Goal: Transaction & Acquisition: Purchase product/service

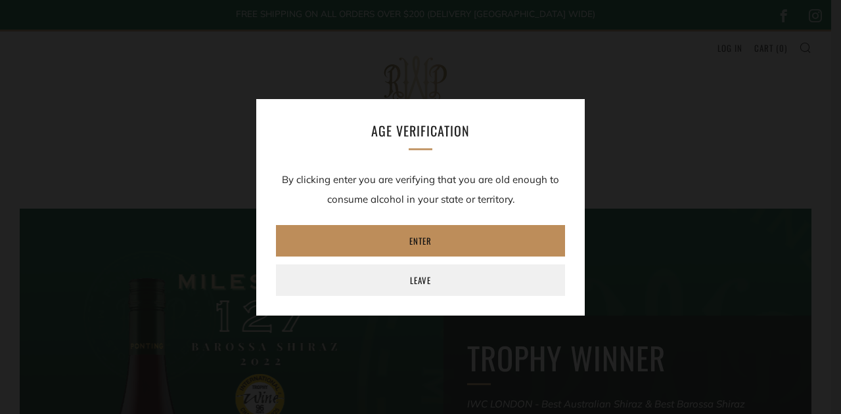
click at [448, 237] on link "Enter" at bounding box center [420, 241] width 289 height 32
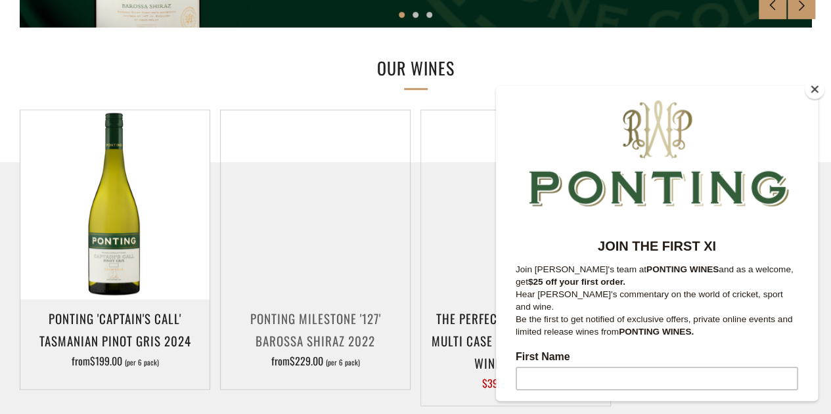
scroll to position [591, 0]
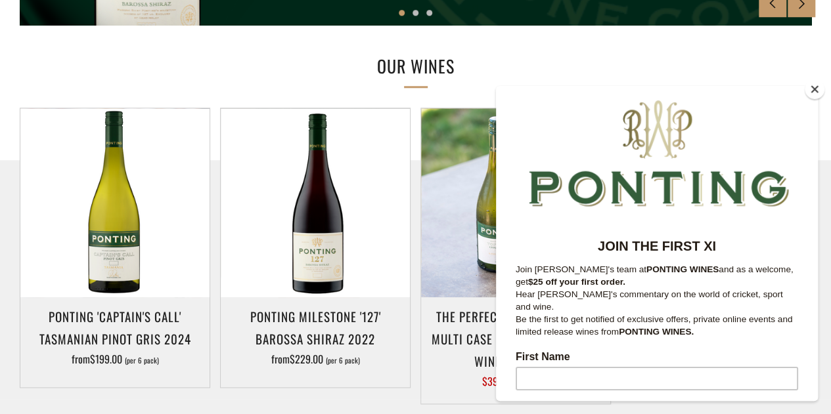
click at [812, 87] on button "Close" at bounding box center [815, 89] width 20 height 20
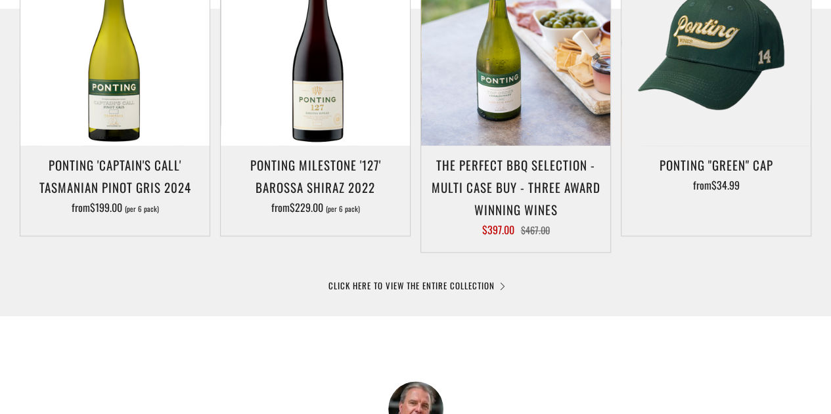
scroll to position [723, 0]
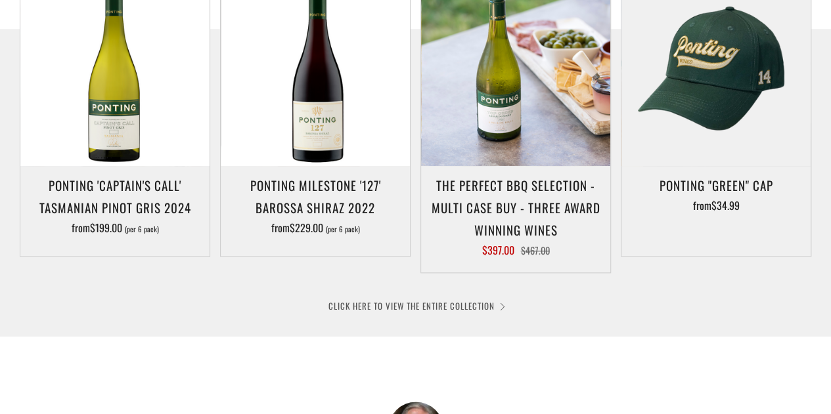
click at [367, 305] on link "CLICK HERE TO VIEW THE ENTIRE COLLECTION" at bounding box center [415, 306] width 175 height 13
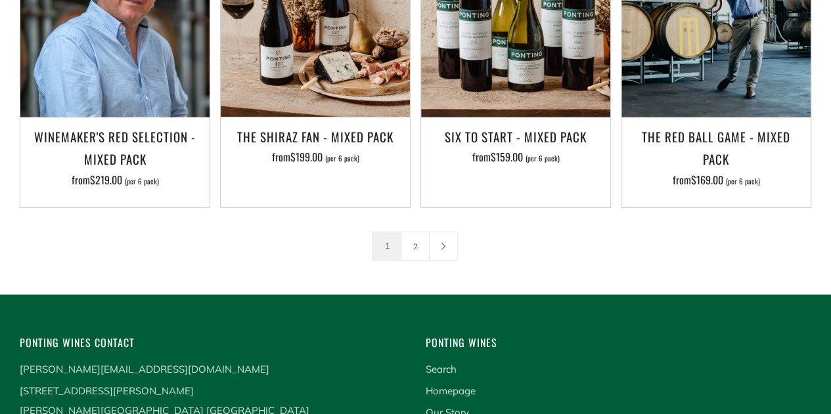
scroll to position [2102, 0]
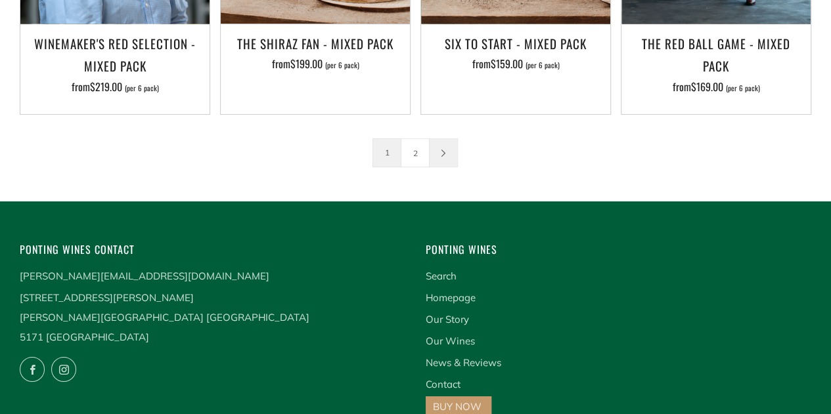
click at [449, 139] on link at bounding box center [444, 153] width 28 height 28
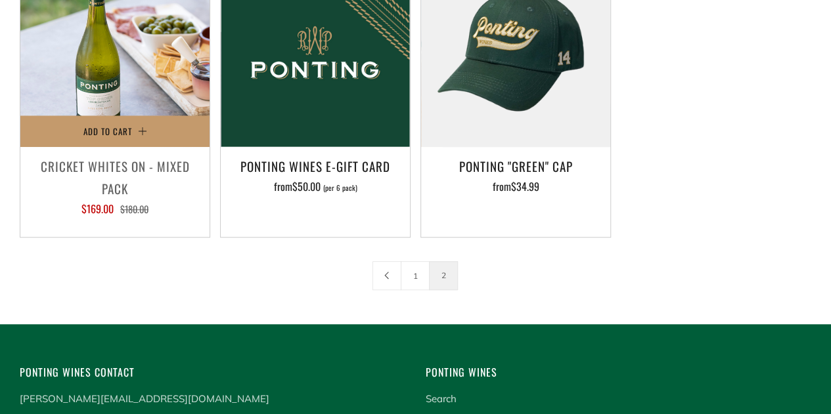
scroll to position [394, 0]
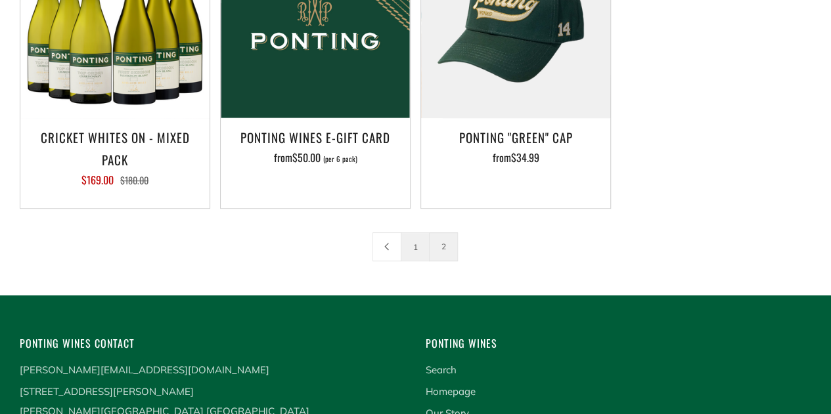
click at [416, 248] on link "1" at bounding box center [415, 247] width 28 height 28
